Goal: Information Seeking & Learning: Learn about a topic

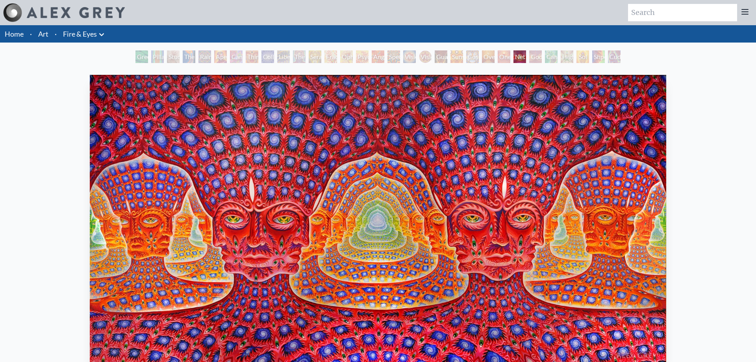
click at [389, 56] on div "Spectral Lotus" at bounding box center [393, 56] width 13 height 13
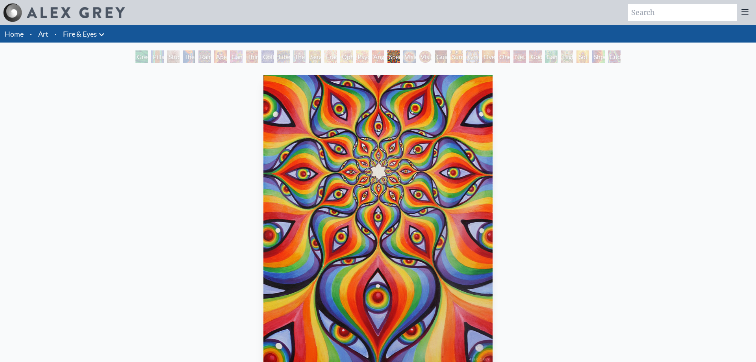
click at [356, 61] on div "Psychomicrograph of a Fractal Paisley Cherub Feather Tip" at bounding box center [362, 56] width 13 height 13
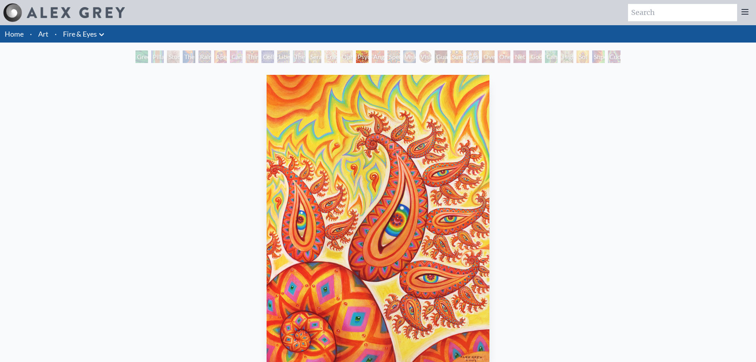
click at [135, 57] on div "Green Hand" at bounding box center [141, 56] width 13 height 13
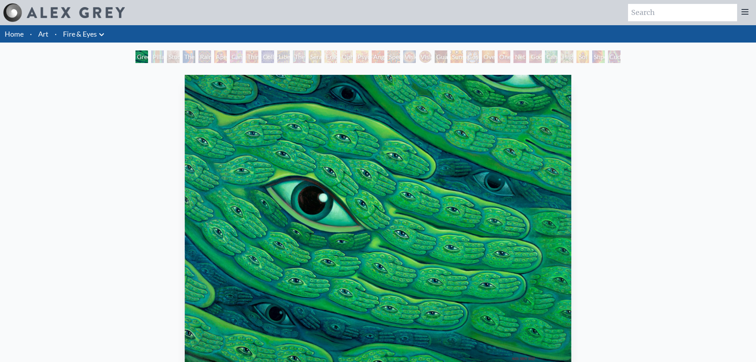
click at [168, 56] on div "Study for the Great Turn" at bounding box center [173, 56] width 13 height 13
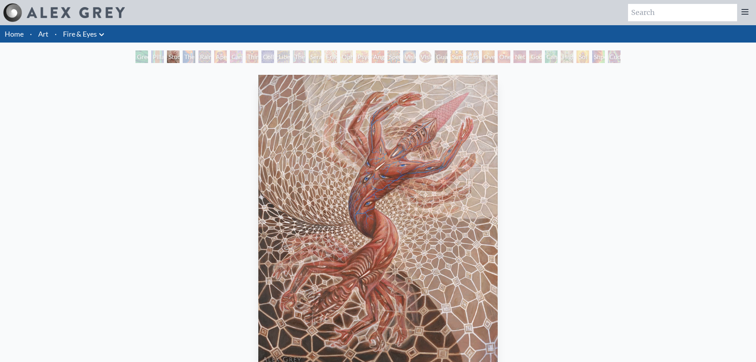
click at [130, 55] on div "Green Hand Pillar of Awareness Study for the Great Turn The Torch Rainbow Eye R…" at bounding box center [378, 57] width 756 height 15
click at [151, 56] on div "Pillar of Awareness" at bounding box center [157, 56] width 13 height 13
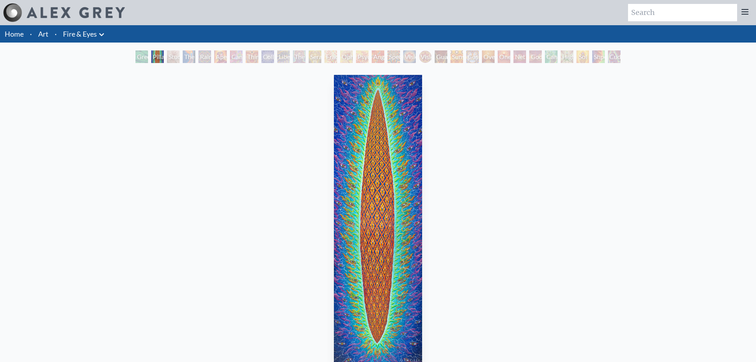
click at [180, 58] on div "Study for the Great Turn" at bounding box center [173, 56] width 13 height 13
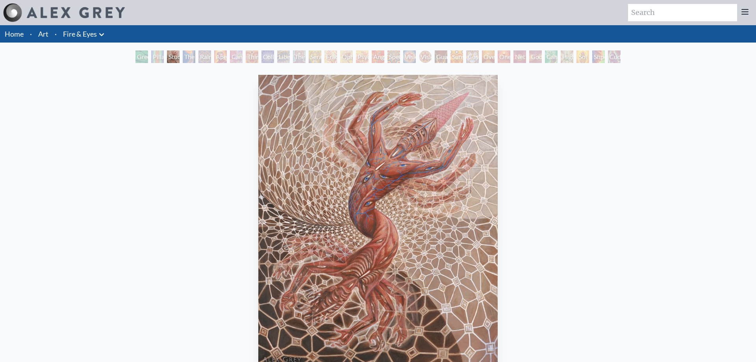
click at [184, 57] on div "The Torch" at bounding box center [189, 56] width 13 height 13
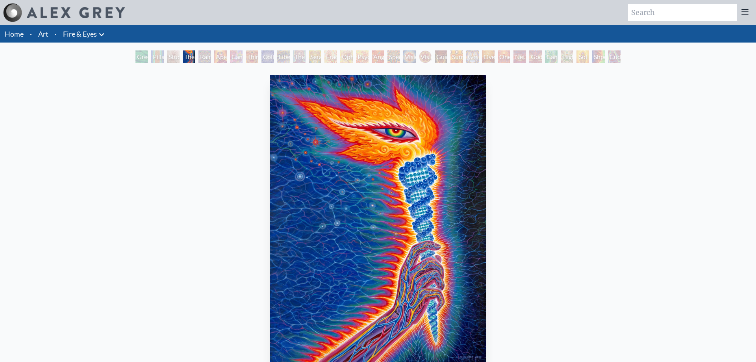
click at [206, 57] on div "Rainbow Eye Ripple" at bounding box center [204, 56] width 13 height 13
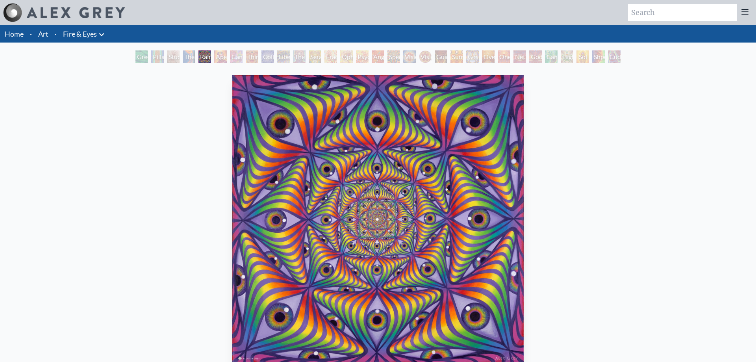
click at [220, 58] on div "Aperture" at bounding box center [220, 56] width 13 height 13
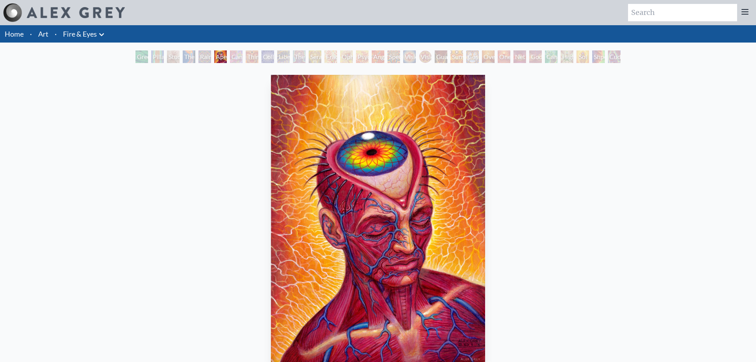
click at [234, 58] on div "Cannabis Sutra" at bounding box center [236, 56] width 13 height 13
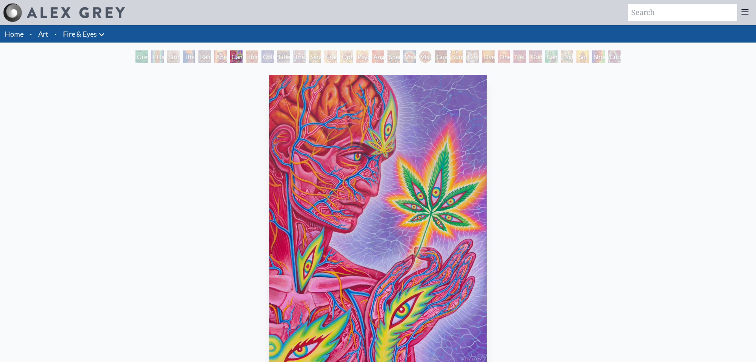
click at [255, 59] on div "Third Eye Tears of Joy" at bounding box center [252, 56] width 13 height 13
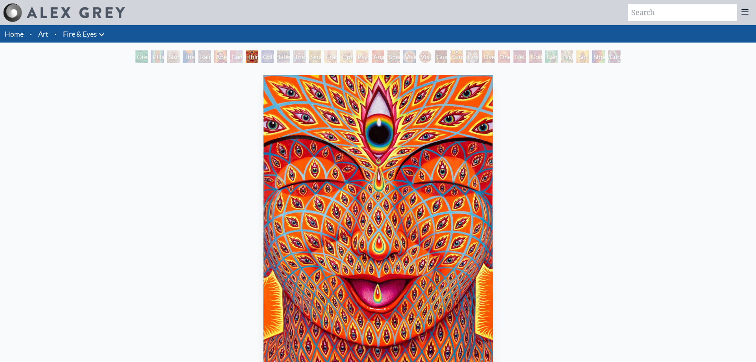
click at [267, 57] on div "Collective Vision" at bounding box center [267, 56] width 13 height 13
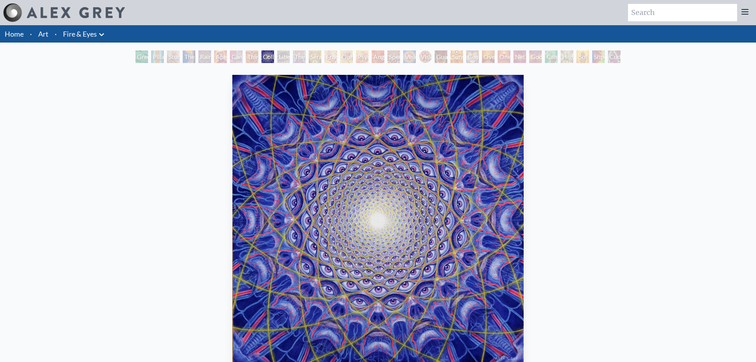
click at [285, 57] on div "Liberation Through Seeing" at bounding box center [283, 56] width 13 height 13
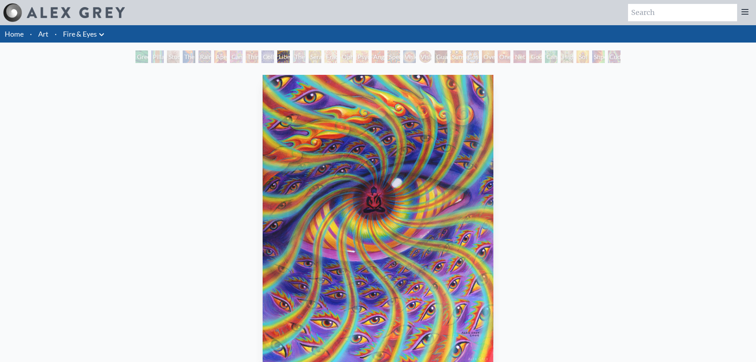
click at [299, 57] on div "The Seer" at bounding box center [299, 56] width 13 height 13
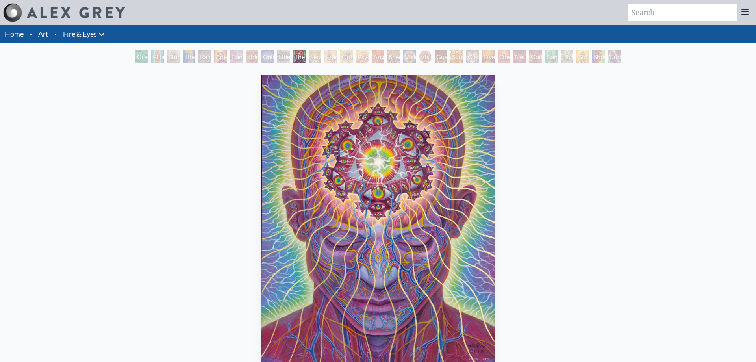
click at [317, 57] on div "Seraphic Transport Docking on the Third Eye" at bounding box center [315, 56] width 13 height 13
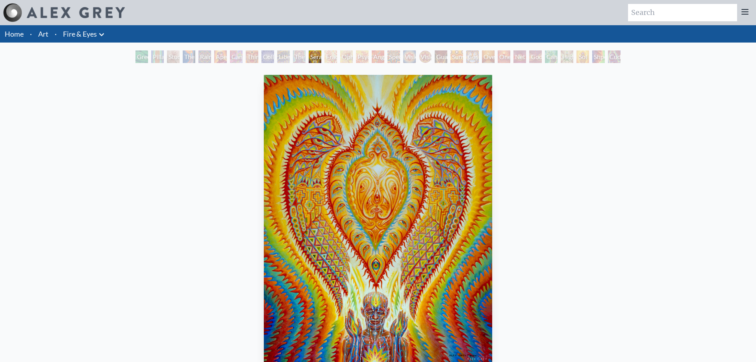
click at [324, 57] on div "Fractal Eyes" at bounding box center [330, 56] width 13 height 13
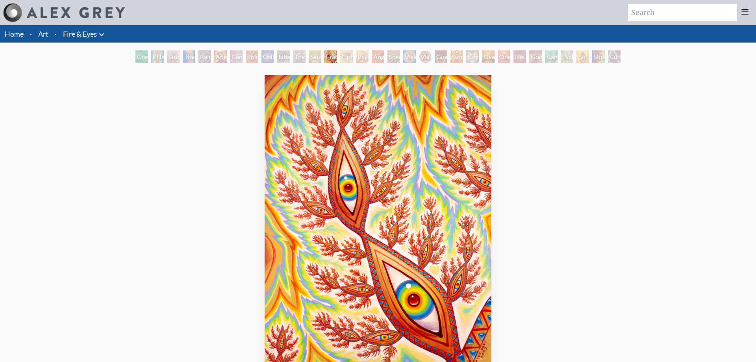
click at [347, 61] on div "Ophanic Eyelash" at bounding box center [346, 56] width 13 height 13
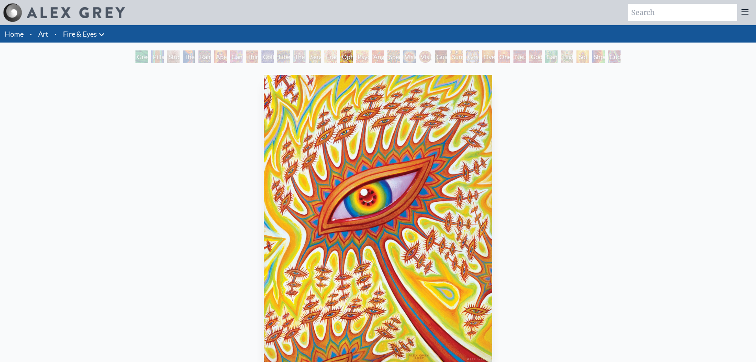
click at [361, 59] on div "Psychomicrograph of a Fractal Paisley Cherub Feather Tip" at bounding box center [362, 56] width 13 height 13
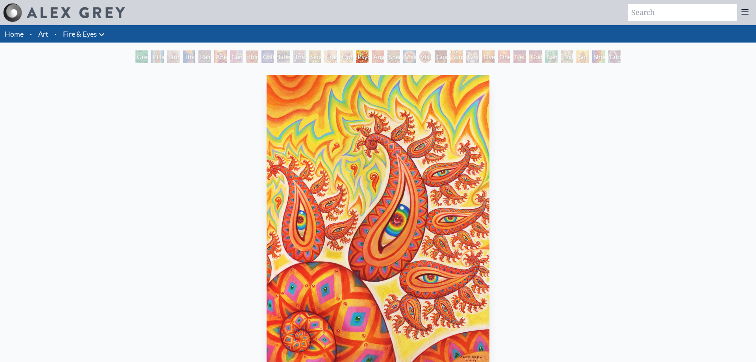
click at [380, 57] on div "Angel Skin" at bounding box center [378, 56] width 13 height 13
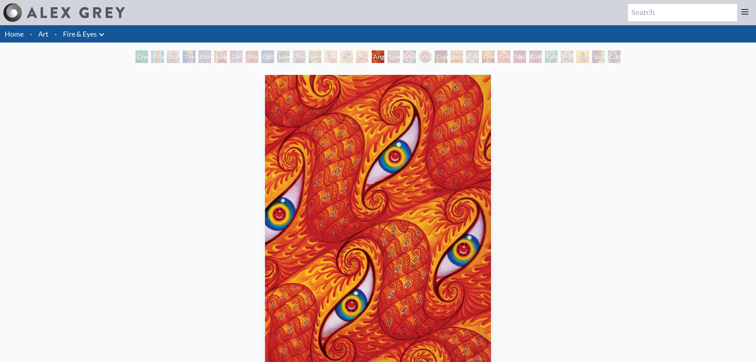
click at [388, 58] on div "Spectral Lotus" at bounding box center [393, 56] width 13 height 13
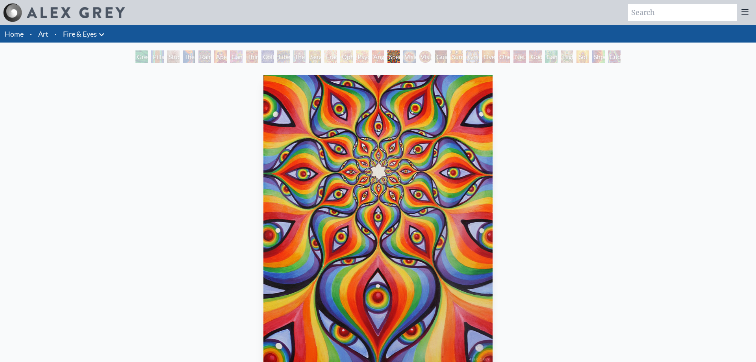
click at [411, 59] on div "Vision Crystal" at bounding box center [409, 56] width 13 height 13
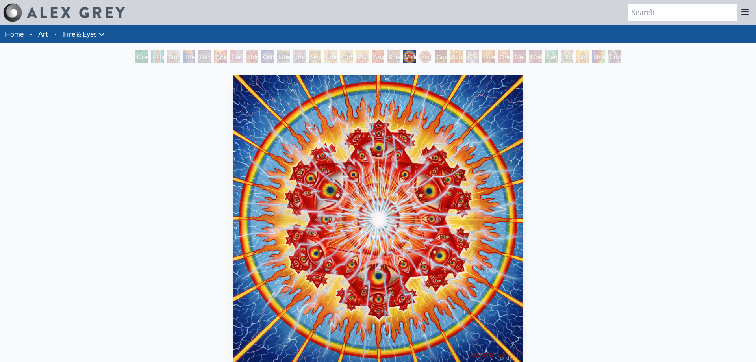
click at [424, 60] on div "Vision Crystal Tondo" at bounding box center [425, 56] width 13 height 13
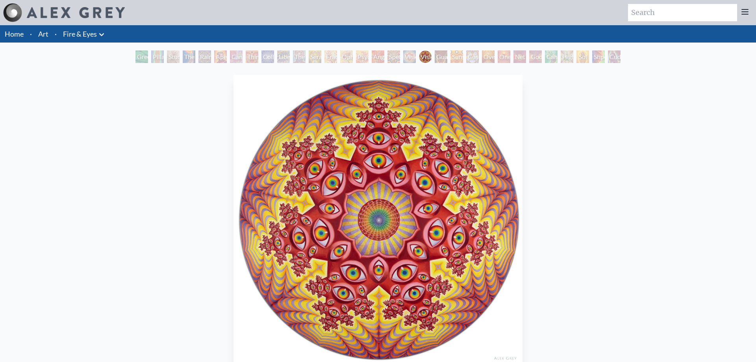
click at [440, 60] on div "Guardian of Infinite Vision" at bounding box center [441, 56] width 13 height 13
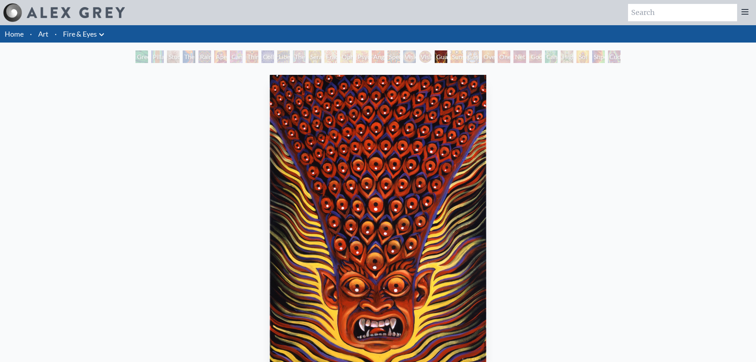
click at [453, 61] on div "Sunyata" at bounding box center [456, 56] width 13 height 13
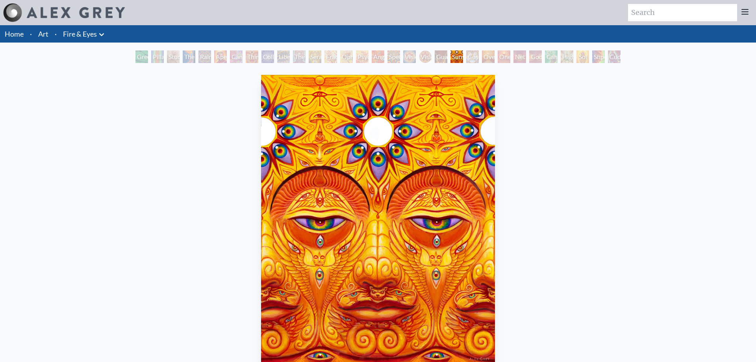
click at [473, 61] on div "Cosmic Elf" at bounding box center [472, 56] width 13 height 13
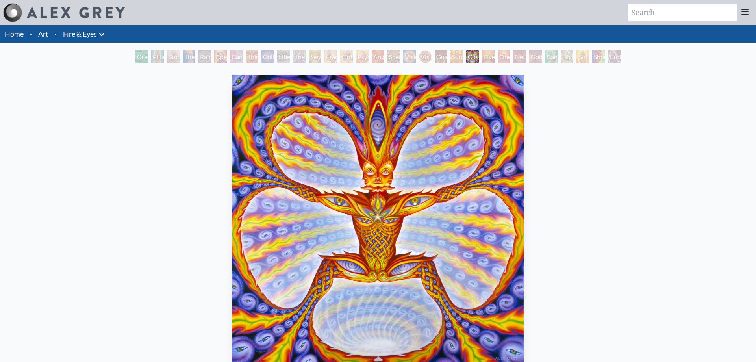
click at [487, 60] on div "Oversoul" at bounding box center [488, 56] width 13 height 13
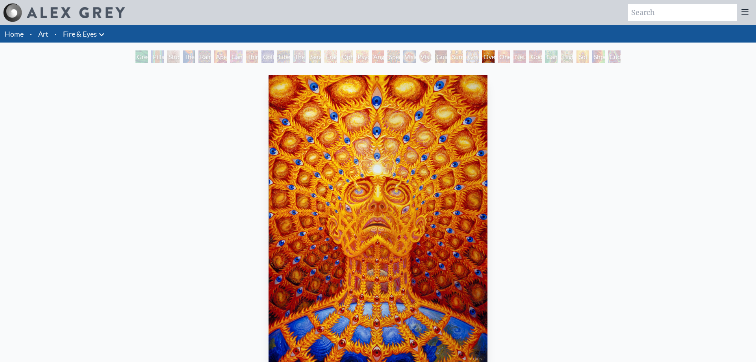
click at [499, 59] on div "One" at bounding box center [504, 56] width 13 height 13
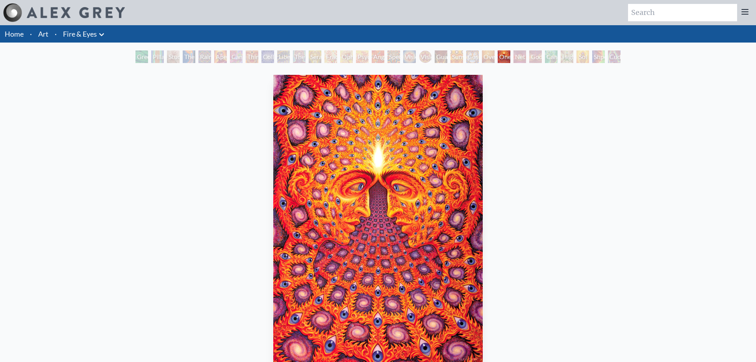
click at [516, 57] on div "Net of Being" at bounding box center [519, 56] width 13 height 13
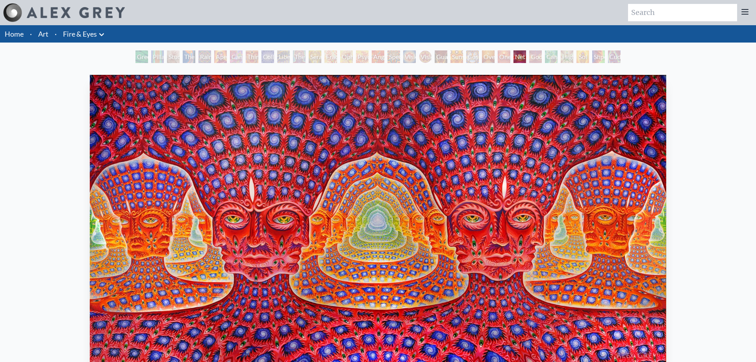
click at [536, 61] on div "Godself" at bounding box center [535, 56] width 13 height 13
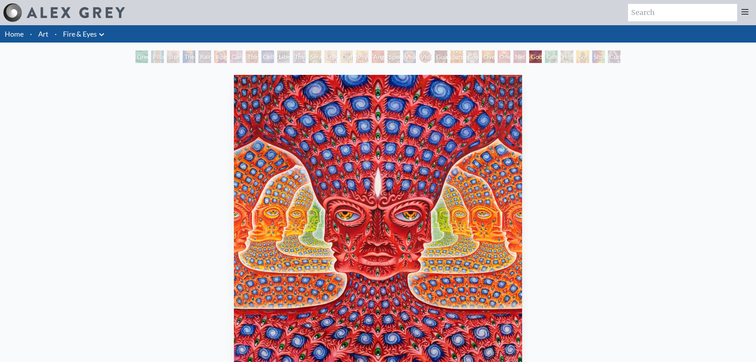
click at [514, 61] on div "Net of Being" at bounding box center [519, 56] width 13 height 13
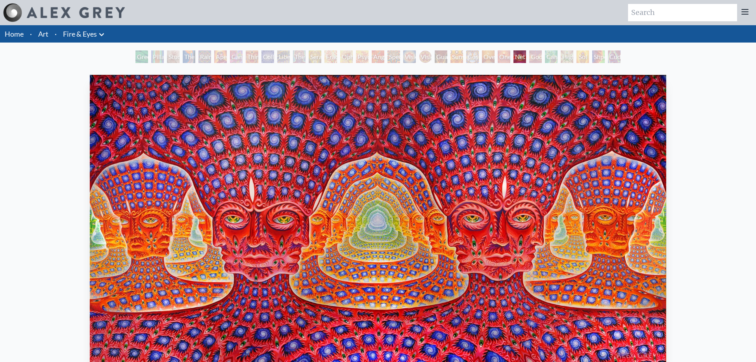
drag, startPoint x: 430, startPoint y: 84, endPoint x: 451, endPoint y: 74, distance: 23.4
click at [526, 62] on div "Net of Being" at bounding box center [519, 56] width 13 height 13
click at [529, 62] on div "Godself" at bounding box center [535, 56] width 13 height 13
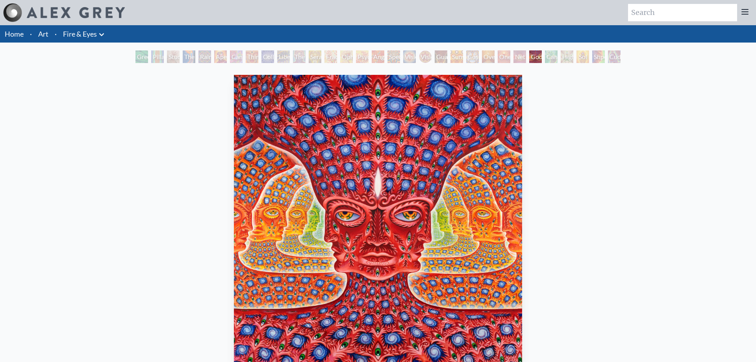
click at [550, 57] on div "Cannafist" at bounding box center [551, 56] width 13 height 13
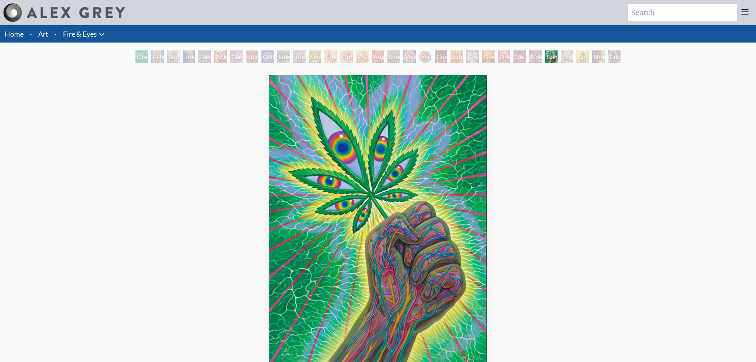
click at [563, 59] on div "Higher Vision" at bounding box center [567, 56] width 13 height 13
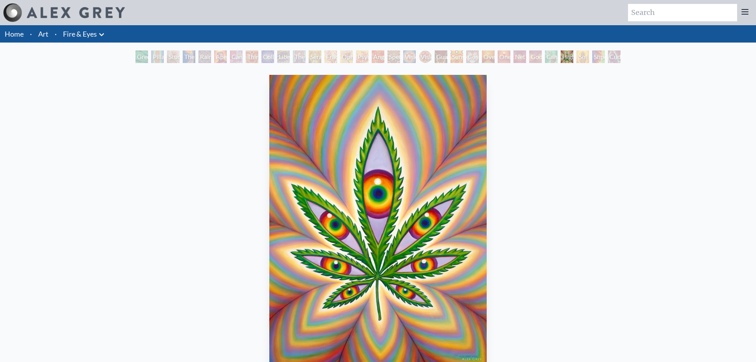
click at [581, 60] on div "Sol Invictus" at bounding box center [582, 56] width 13 height 13
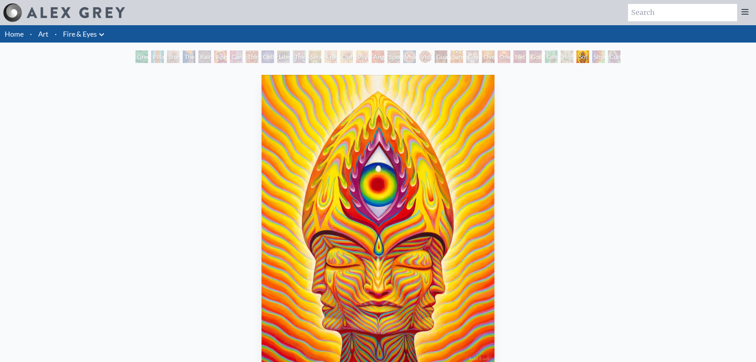
click at [600, 51] on div "Shpongled" at bounding box center [598, 56] width 13 height 13
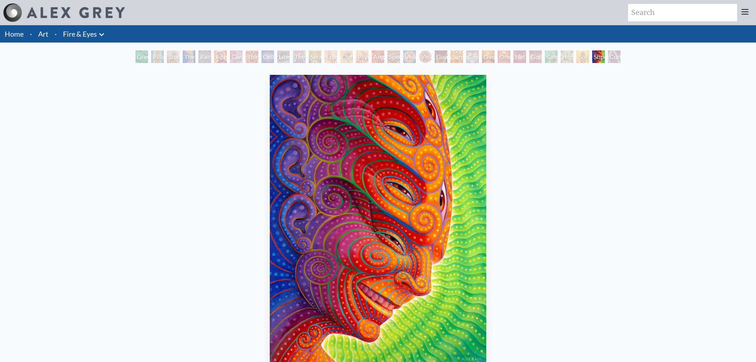
click at [617, 56] on div "Cuddle" at bounding box center [614, 56] width 13 height 13
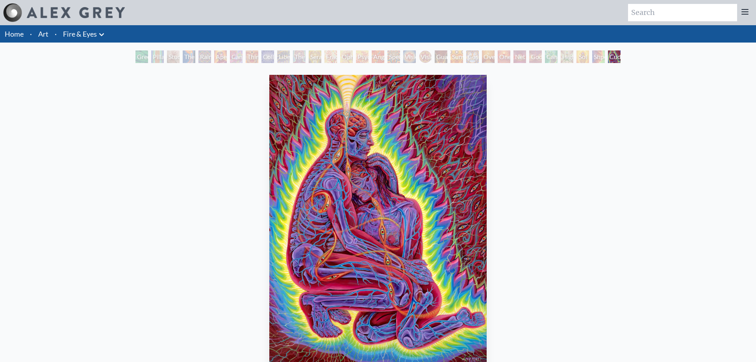
click at [35, 35] on li "Art" at bounding box center [43, 33] width 17 height 17
click at [43, 33] on link "Art" at bounding box center [43, 33] width 10 height 11
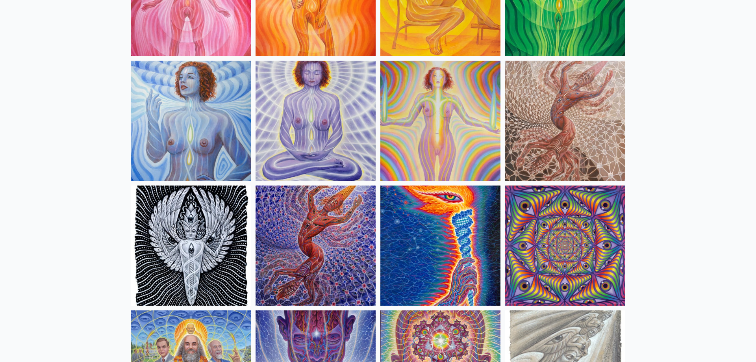
scroll to position [763, 0]
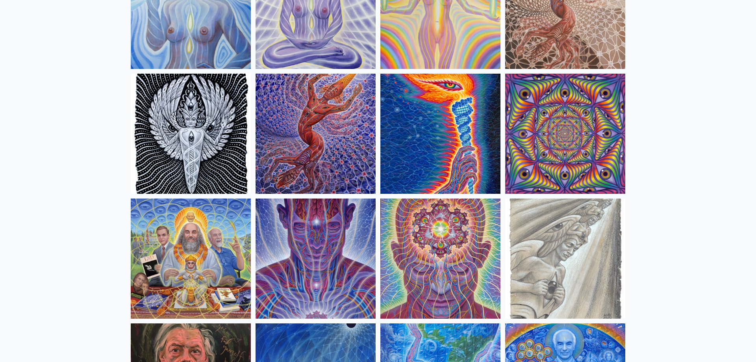
click at [214, 230] on img at bounding box center [191, 258] width 120 height 120
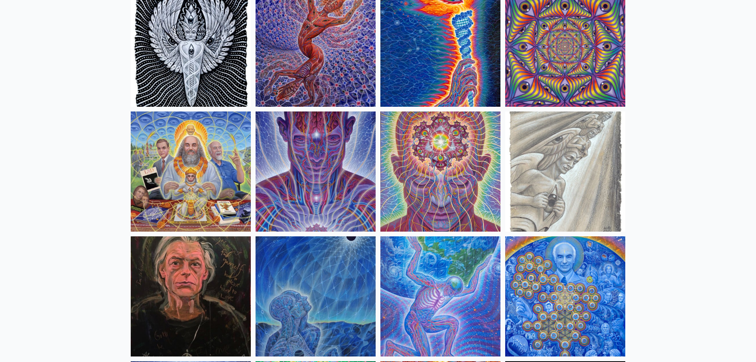
scroll to position [884, 0]
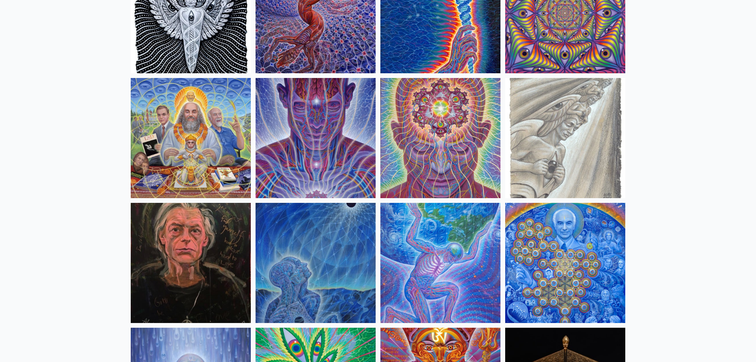
click at [218, 179] on img at bounding box center [191, 138] width 120 height 120
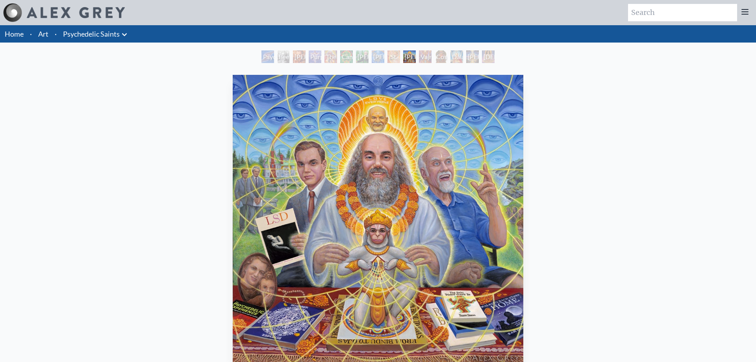
click at [312, 221] on img "10 / 15" at bounding box center [378, 219] width 290 height 289
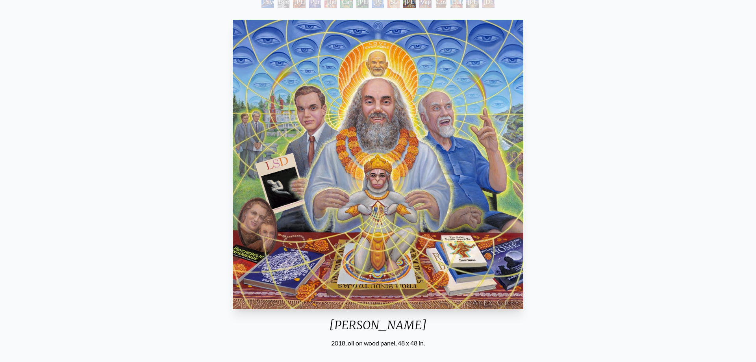
scroll to position [40, 0]
